Goal: Task Accomplishment & Management: Manage account settings

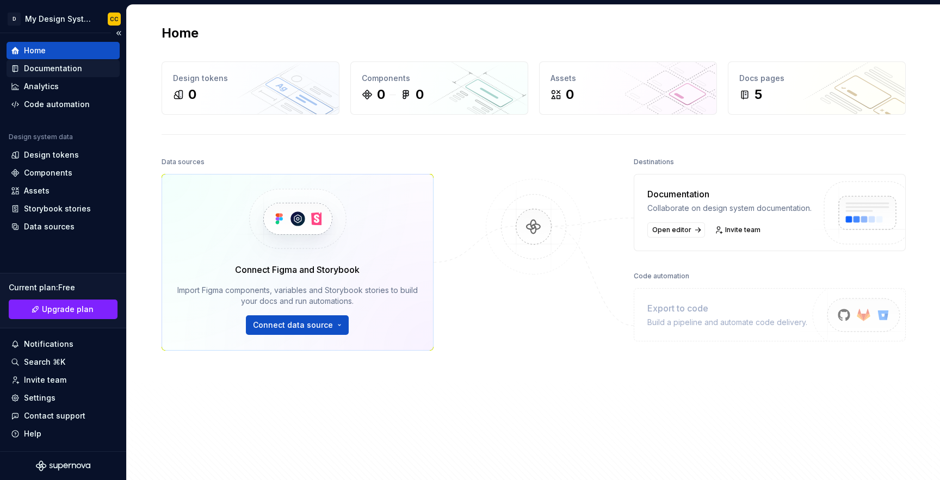
click at [52, 73] on div "Documentation" at bounding box center [53, 68] width 58 height 11
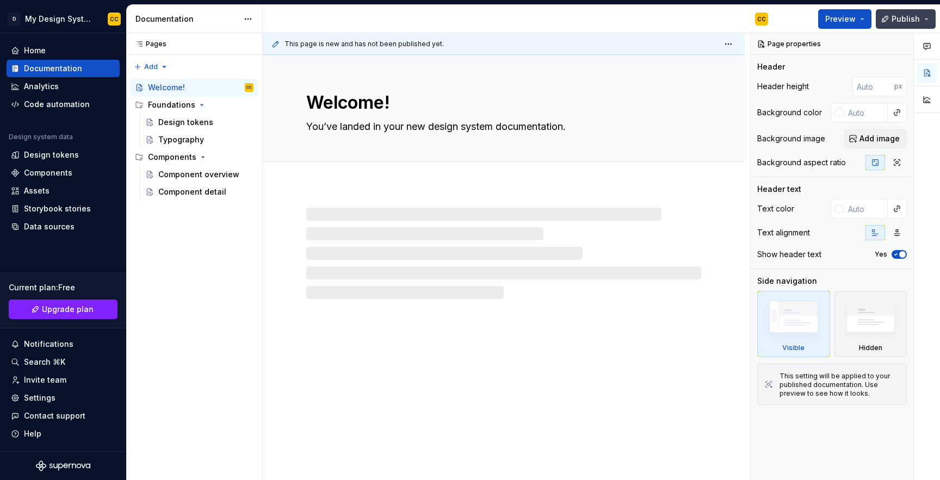
type textarea "*"
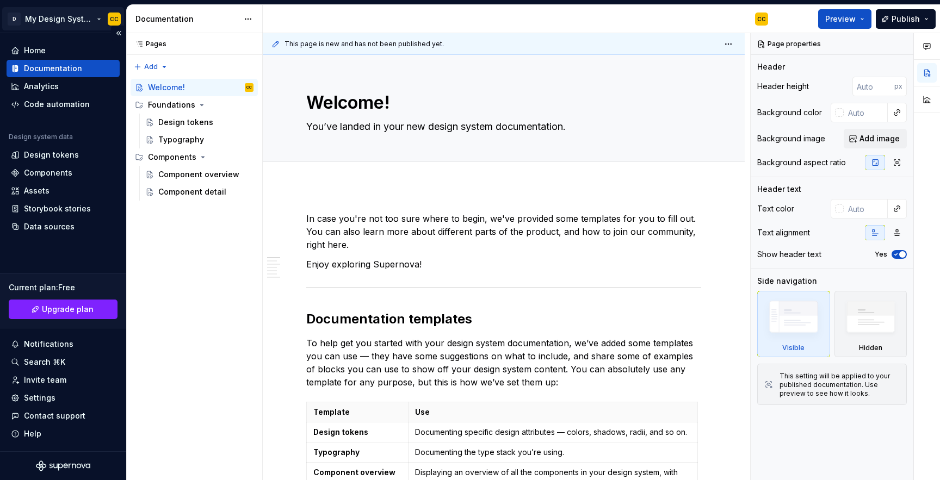
click at [109, 17] on html "D My Design System CC Home Documentation Analytics Code automation Design syste…" at bounding box center [470, 240] width 940 height 480
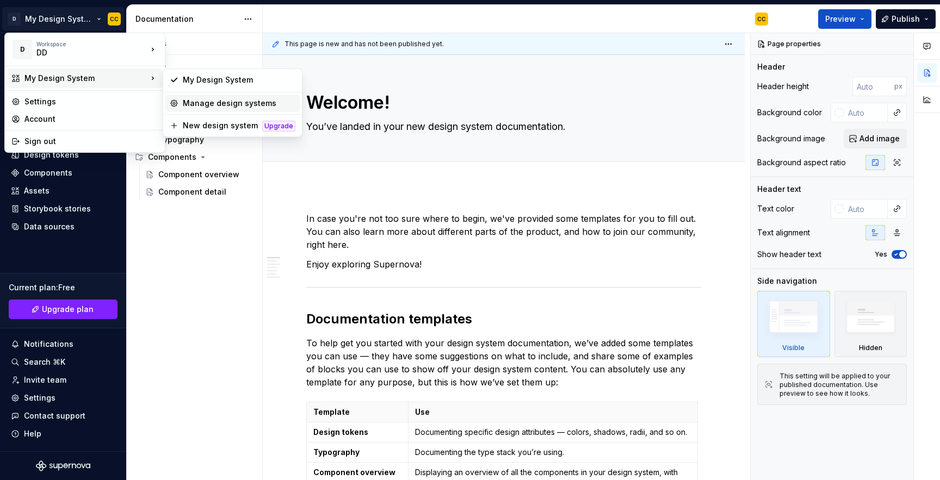
click at [187, 98] on div "Manage design systems" at bounding box center [239, 103] width 113 height 11
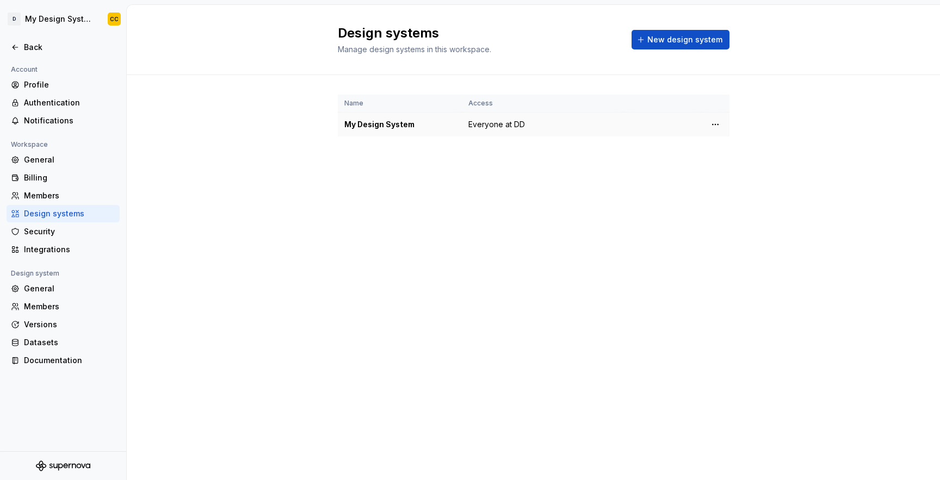
click at [640, 126] on td at bounding box center [662, 125] width 77 height 24
click at [727, 125] on td at bounding box center [715, 125] width 28 height 24
click at [709, 125] on html "D My Design System CC Back Account Profile Authentication Notifications Workspa…" at bounding box center [470, 240] width 940 height 480
click at [746, 163] on div "Design system settings" at bounding box center [779, 163] width 103 height 11
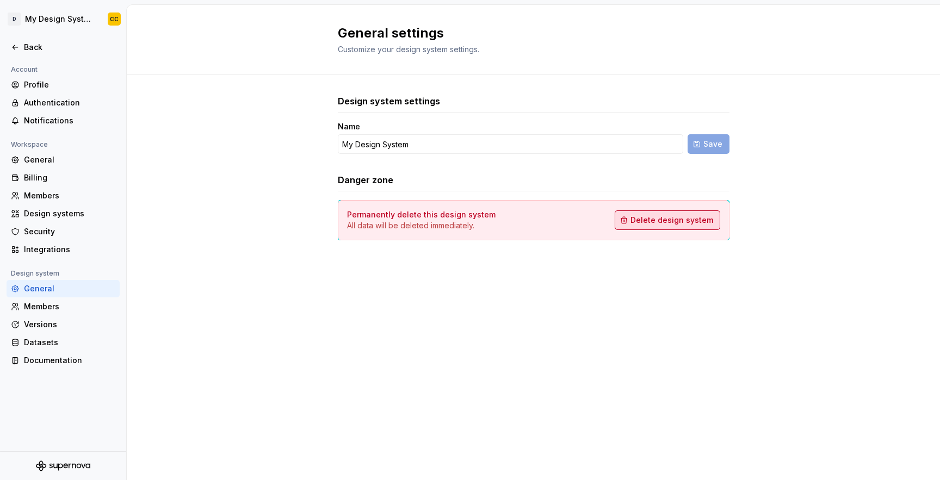
click at [664, 224] on span "Delete design system" at bounding box center [672, 220] width 83 height 11
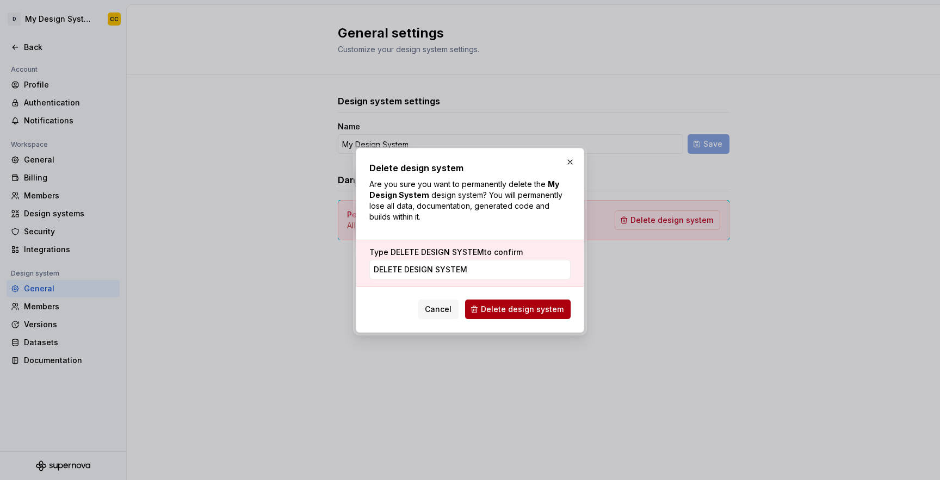
type input "DELETE DESIGN SYSTEM"
click at [514, 316] on button "Delete design system" at bounding box center [518, 310] width 106 height 20
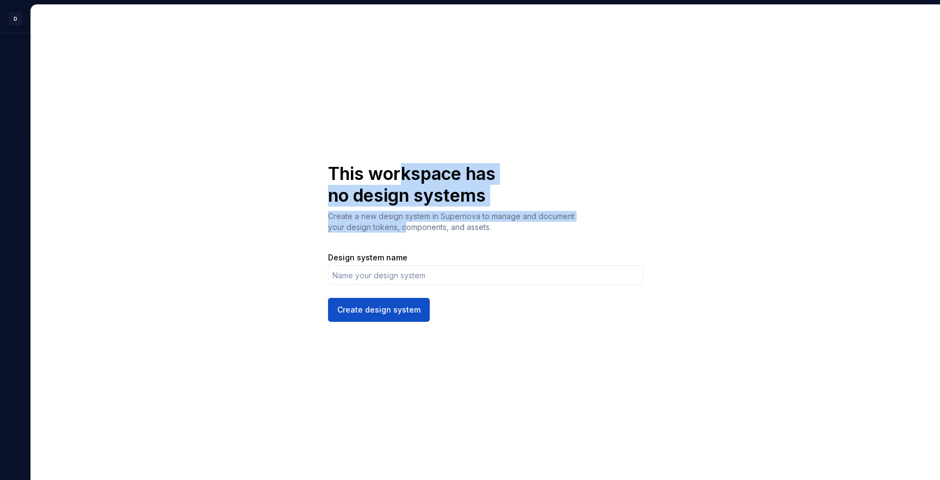
drag, startPoint x: 404, startPoint y: 182, endPoint x: 406, endPoint y: 226, distance: 44.1
click at [406, 226] on div "This workspace has no design systems Create a new design system in Supernova to…" at bounding box center [486, 242] width 316 height 159
click at [406, 226] on p "Create a new design system in Supernova to manage and document your design toke…" at bounding box center [454, 222] width 252 height 22
drag, startPoint x: 398, startPoint y: 225, endPoint x: 389, endPoint y: 180, distance: 46.0
click at [389, 180] on div "This workspace has no design systems Create a new design system in Supernova to…" at bounding box center [486, 242] width 316 height 159
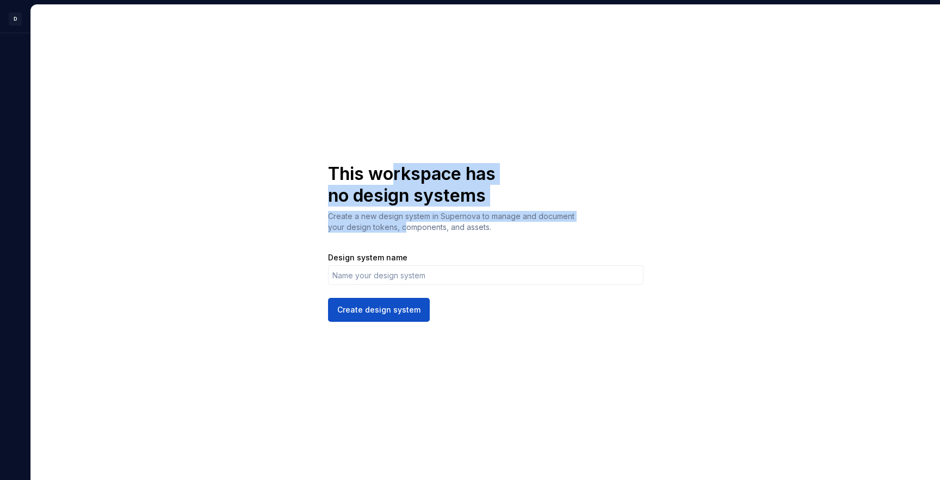
click at [389, 180] on h1 "This workspace has no design systems" at bounding box center [422, 185] width 189 height 44
